Goal: Transaction & Acquisition: Purchase product/service

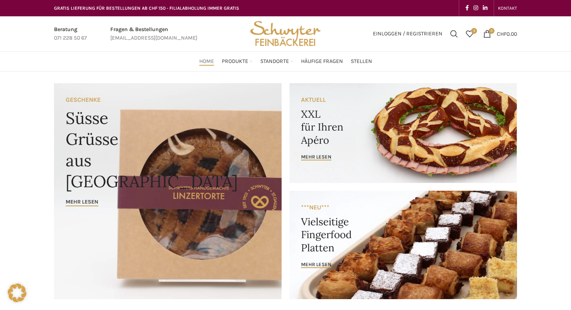
click at [385, 236] on link "Banner link" at bounding box center [403, 245] width 228 height 108
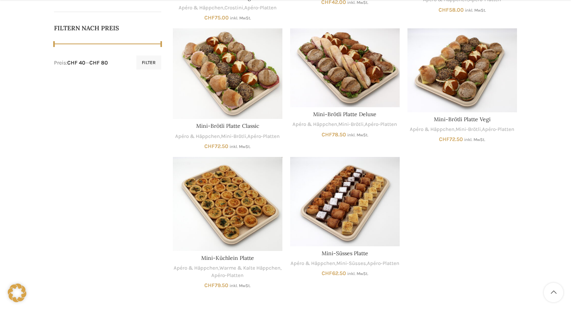
scroll to position [418, 0]
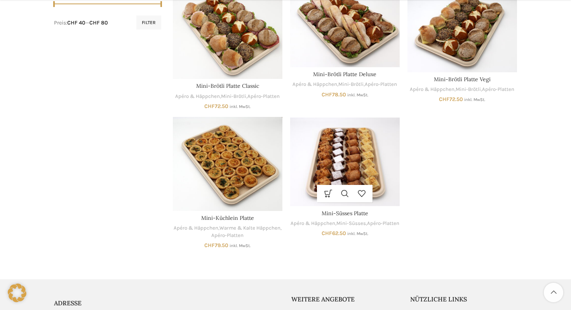
click at [368, 153] on img "Mini-Süsses Platte" at bounding box center [345, 161] width 110 height 89
